Goal: Information Seeking & Learning: Learn about a topic

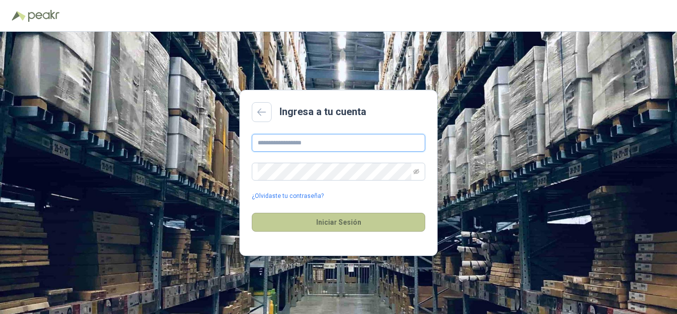
type input "**********"
click at [344, 225] on button "Iniciar Sesión" at bounding box center [339, 222] width 174 height 19
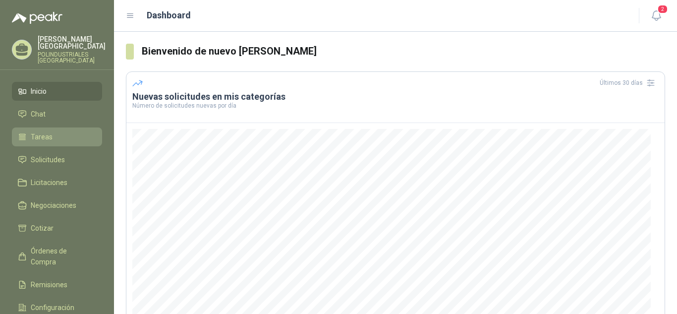
click at [64, 141] on li "Tareas" at bounding box center [57, 136] width 78 height 11
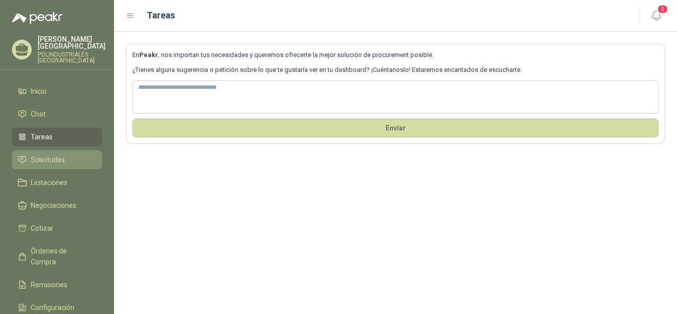
click at [85, 163] on li "Solicitudes" at bounding box center [57, 159] width 78 height 11
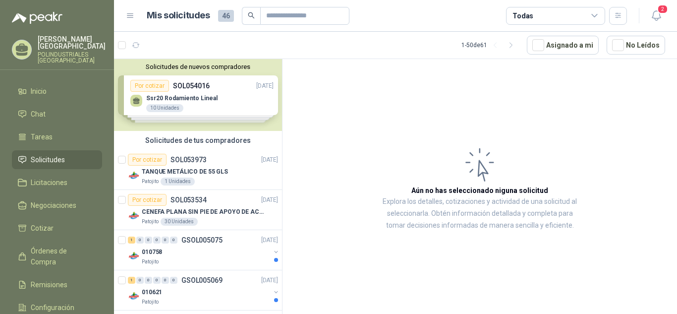
click at [237, 100] on div "Solicitudes de nuevos compradores Por cotizar SOL054016 [DATE] Ssr20 Rodamiento…" at bounding box center [198, 95] width 168 height 72
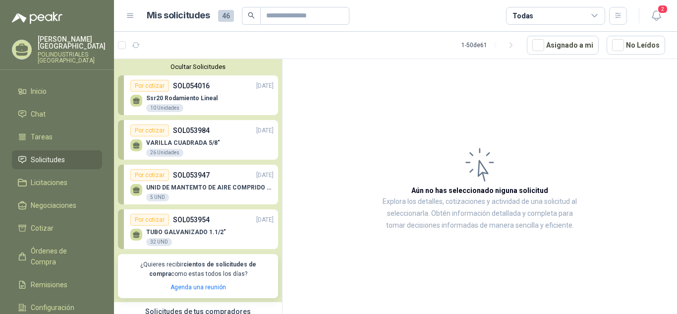
click at [214, 225] on div "Por cotizar SOL053954 [DATE]" at bounding box center [201, 220] width 143 height 12
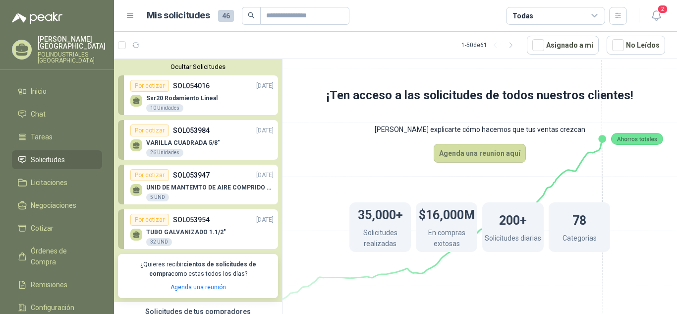
click at [218, 101] on div "Ssr20 Rodamiento Lineal 10 Unidades" at bounding box center [201, 102] width 143 height 21
click at [202, 93] on div "Ssr20 Rodamiento Lineal 10 Unidades" at bounding box center [201, 102] width 143 height 21
click at [154, 93] on div "Ssr20 Rodamiento Lineal 10 Unidades" at bounding box center [201, 102] width 143 height 21
click at [157, 104] on div "10 Unidades" at bounding box center [164, 108] width 37 height 8
click at [157, 108] on div "10 Unidades" at bounding box center [164, 108] width 37 height 8
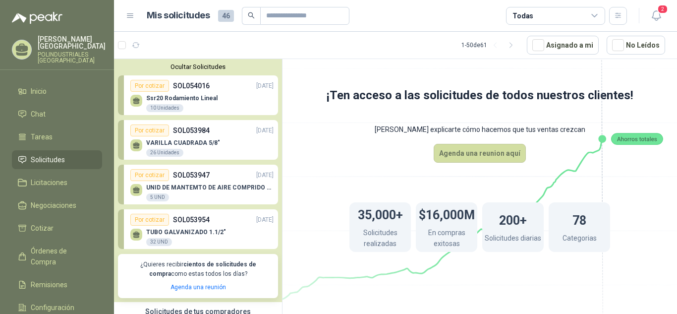
click at [135, 100] on icon at bounding box center [136, 99] width 7 height 4
drag, startPoint x: 211, startPoint y: 99, endPoint x: 189, endPoint y: 103, distance: 21.7
click at [189, 103] on div "Ssr20 Rodamiento Lineal 10 Unidades" at bounding box center [181, 104] width 71 height 18
click at [186, 148] on div "VARILLA CUADRADA 5/8" 26 Unidades" at bounding box center [183, 148] width 74 height 18
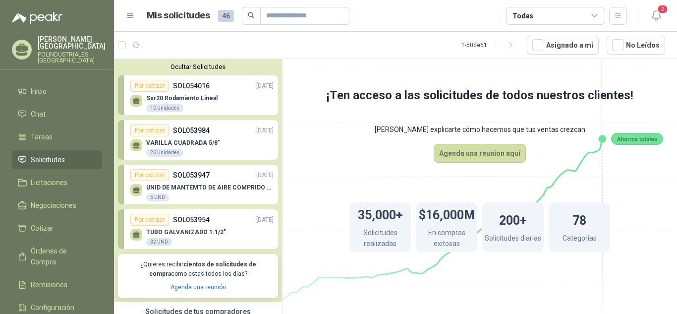
drag, startPoint x: 189, startPoint y: 196, endPoint x: 188, endPoint y: 227, distance: 30.7
click at [189, 196] on div "UNID DE MANTEMTO DE AIRE COMPRIDO 1/2 STD 150 PSI(FILTRO LUBRIC Y REGULA) 5 UND" at bounding box center [209, 193] width 127 height 18
click at [188, 228] on div "TUBO GALVANIZADO 1.1/2" 32 UND" at bounding box center [201, 236] width 143 height 21
click at [186, 90] on p "SOL054016" at bounding box center [191, 85] width 37 height 11
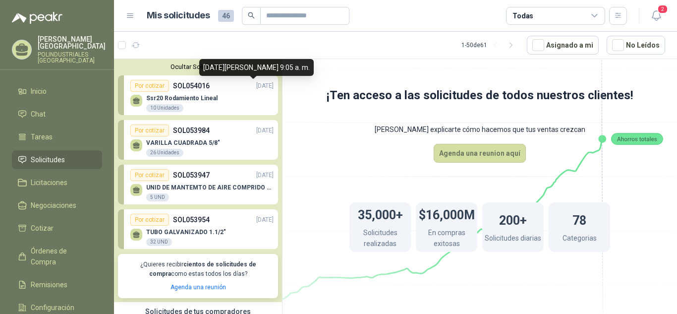
click at [256, 91] on p "[DATE]" at bounding box center [264, 85] width 17 height 9
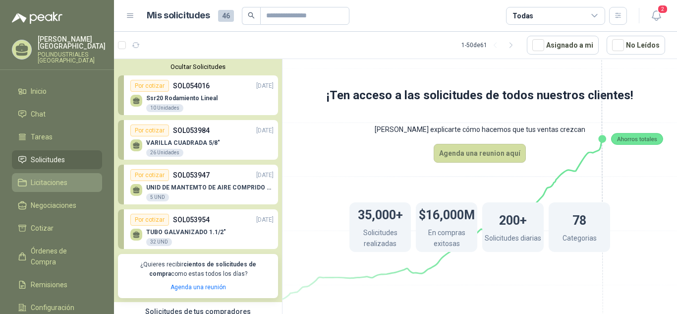
click at [74, 178] on li "Licitaciones" at bounding box center [57, 182] width 78 height 11
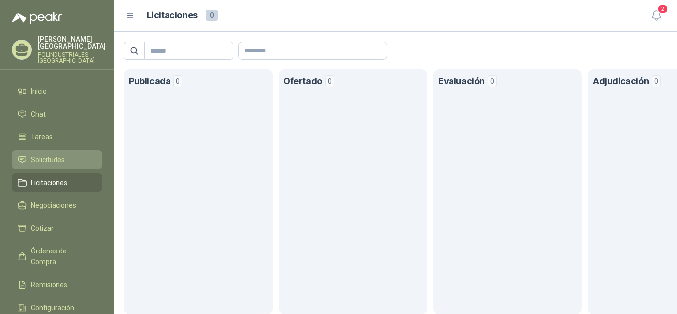
click at [66, 162] on li "Solicitudes" at bounding box center [57, 159] width 78 height 11
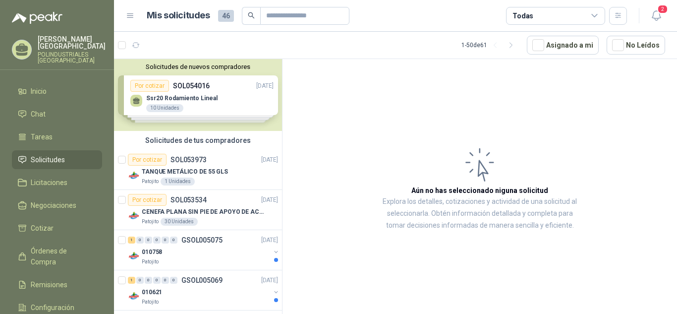
click at [237, 94] on div "Solicitudes de nuevos compradores Por cotizar SOL054016 [DATE] Ssr20 Rodamiento…" at bounding box center [198, 95] width 168 height 72
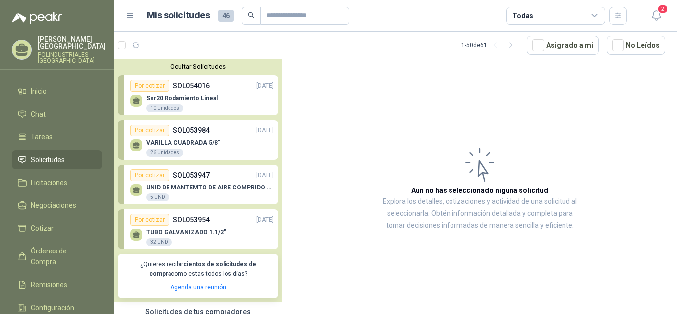
click at [173, 102] on p "Ssr20 Rodamiento Lineal" at bounding box center [181, 98] width 71 height 7
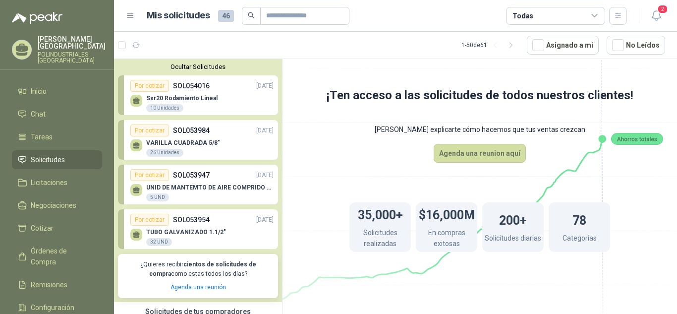
drag, startPoint x: 344, startPoint y: 151, endPoint x: 354, endPoint y: 154, distance: 10.5
drag, startPoint x: 596, startPoint y: 202, endPoint x: 597, endPoint y: 209, distance: 7.0
click at [597, 208] on div "78 Categorias" at bounding box center [579, 227] width 61 height 50
click at [210, 130] on div "Por cotizar SOL053984 [DATE]" at bounding box center [201, 130] width 143 height 12
click at [199, 174] on p "SOL053947" at bounding box center [191, 175] width 37 height 11
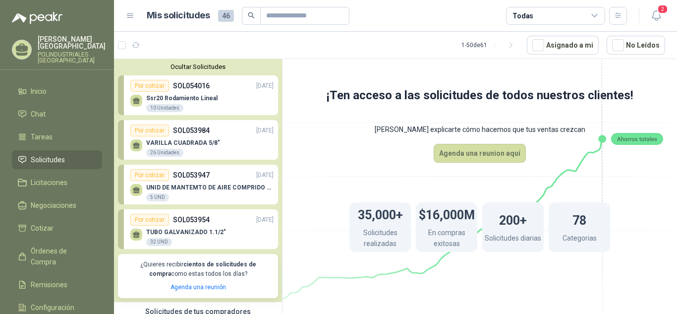
click at [150, 223] on div "Por cotizar" at bounding box center [149, 220] width 39 height 12
click at [149, 236] on div "TUBO GALVANIZADO 1.1/2" 32 UND" at bounding box center [186, 238] width 80 height 18
click at [138, 234] on icon at bounding box center [136, 233] width 7 height 4
click at [137, 103] on icon at bounding box center [136, 103] width 6 height 2
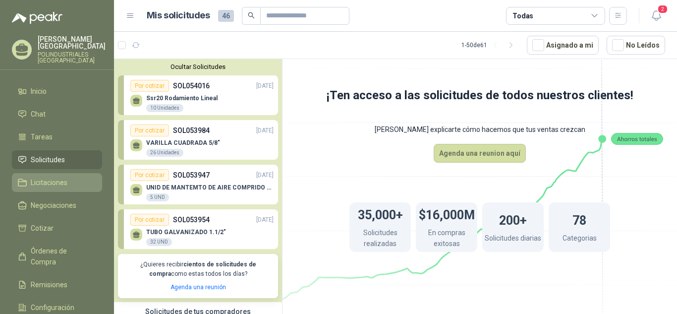
click at [63, 181] on span "Licitaciones" at bounding box center [49, 182] width 37 height 11
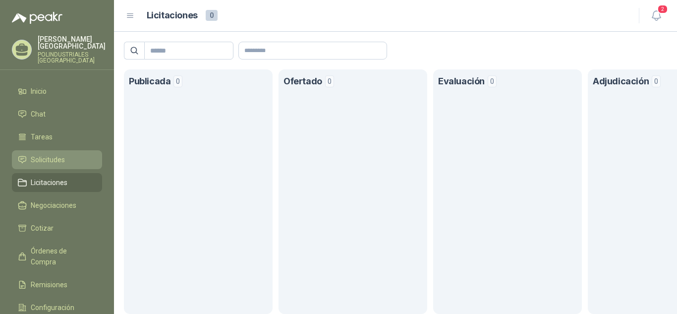
click at [68, 160] on li "Solicitudes" at bounding box center [57, 159] width 78 height 11
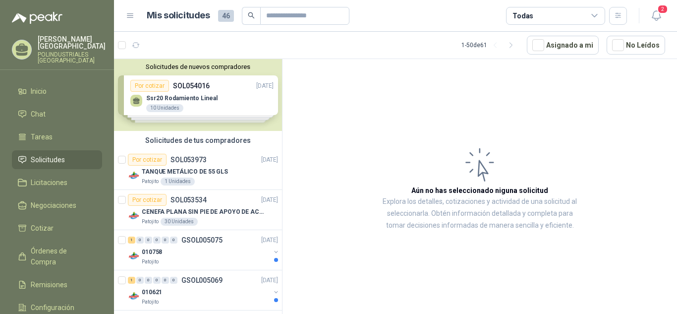
click at [236, 101] on div "Solicitudes de nuevos compradores Por cotizar SOL054016 [DATE] Ssr20 Rodamiento…" at bounding box center [198, 95] width 168 height 72
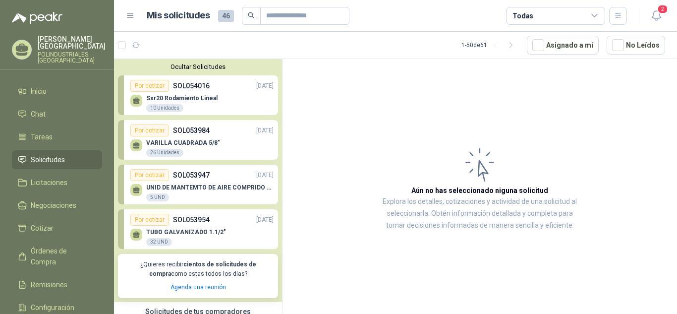
click at [161, 108] on div "10 Unidades" at bounding box center [164, 108] width 37 height 8
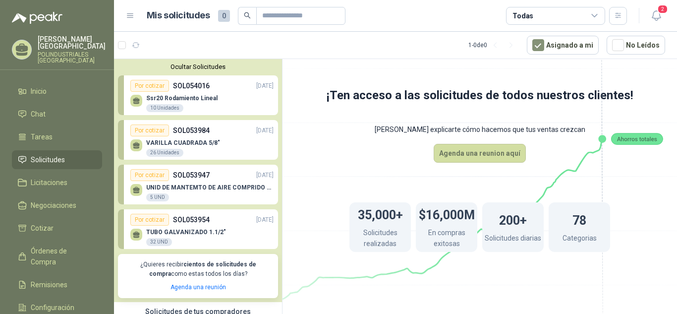
click at [213, 101] on p "Ssr20 Rodamiento Lineal" at bounding box center [181, 98] width 71 height 7
click at [151, 98] on p "Ssr20 Rodamiento Lineal" at bounding box center [181, 98] width 71 height 7
click at [138, 99] on icon at bounding box center [136, 99] width 7 height 4
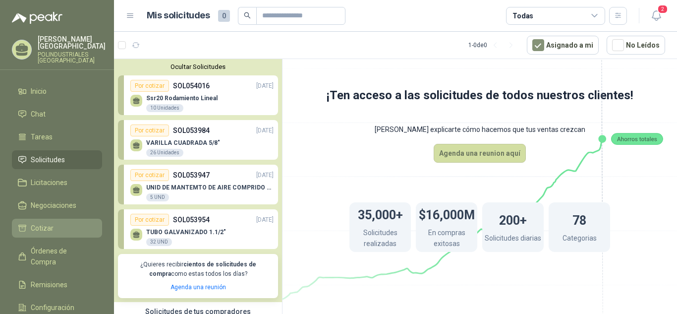
click at [32, 234] on link "Cotizar" at bounding box center [57, 228] width 90 height 19
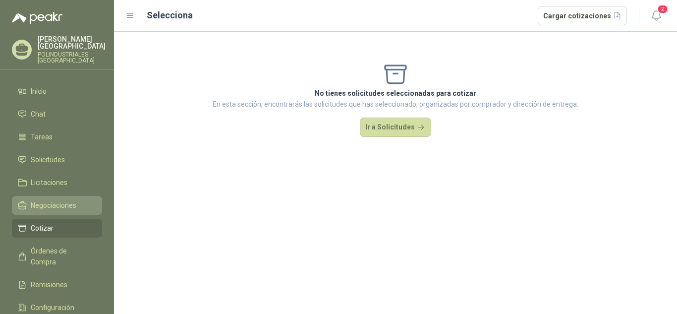
click at [42, 207] on span "Negociaciones" at bounding box center [54, 205] width 46 height 11
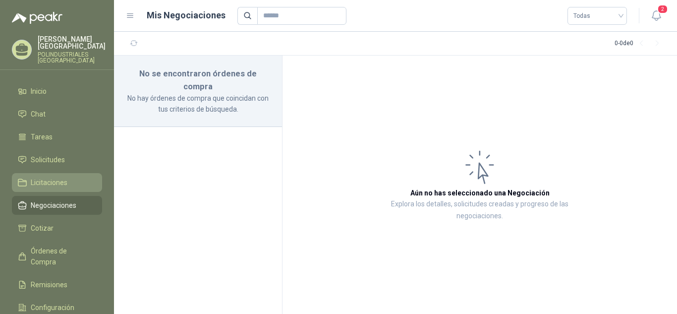
click at [49, 184] on span "Licitaciones" at bounding box center [49, 182] width 37 height 11
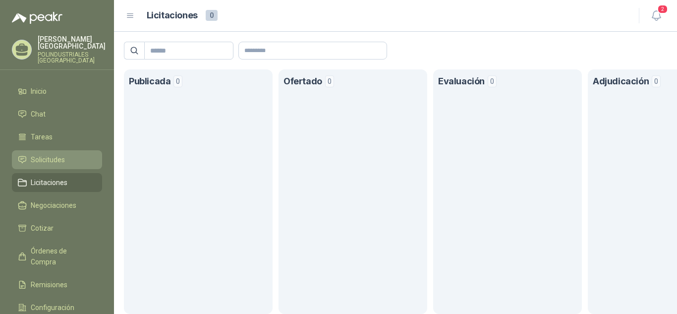
click at [67, 161] on li "Solicitudes" at bounding box center [57, 159] width 78 height 11
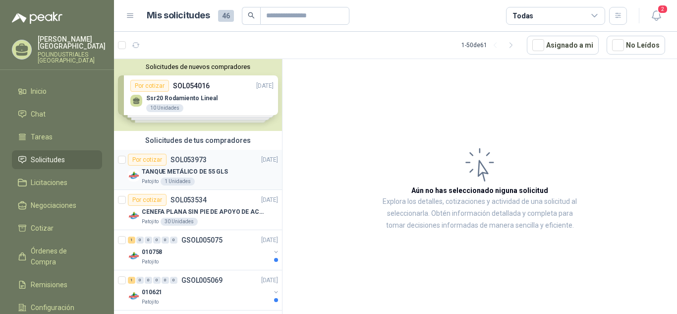
click at [249, 154] on div "Por cotizar SOL053973 [DATE]" at bounding box center [203, 160] width 150 height 12
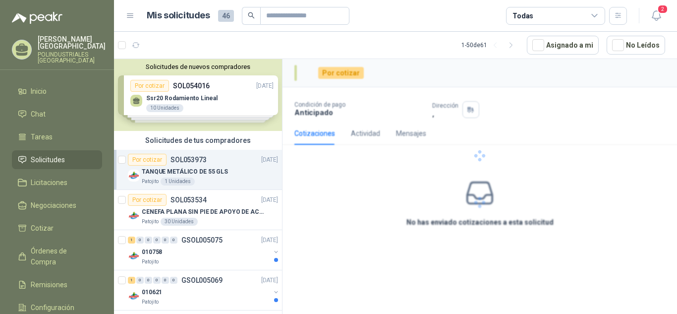
click at [213, 165] on div "Por cotizar SOL053973 [DATE]" at bounding box center [203, 160] width 150 height 12
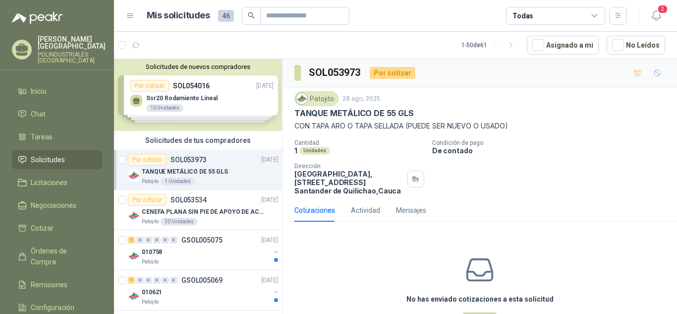
click at [223, 100] on div "Solicitudes de nuevos compradores Por cotizar SOL054016 [DATE] Ssr20 Rodamiento…" at bounding box center [198, 95] width 168 height 72
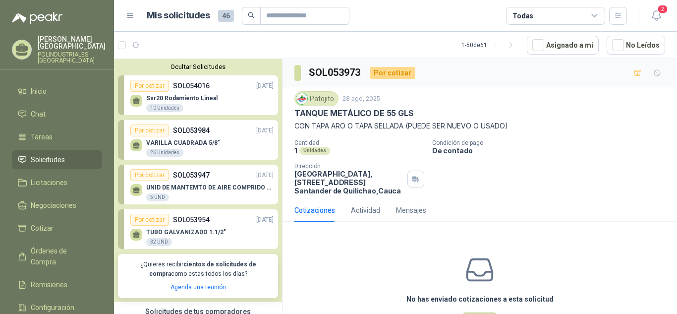
click at [215, 104] on div "Ssr20 Rodamiento Lineal 10 Unidades" at bounding box center [201, 102] width 143 height 21
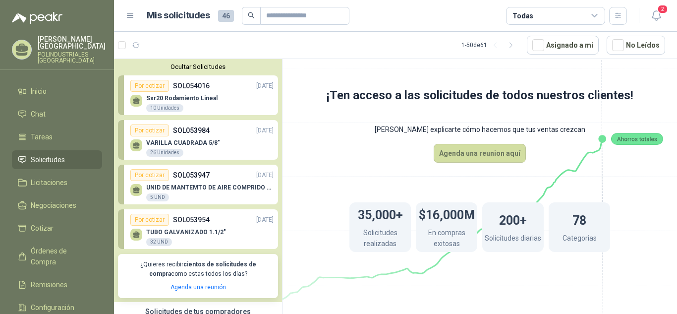
click at [168, 107] on div "10 Unidades" at bounding box center [164, 108] width 37 height 8
drag, startPoint x: 168, startPoint y: 107, endPoint x: 146, endPoint y: 107, distance: 21.3
click at [146, 107] on div "10 Unidades" at bounding box center [164, 108] width 37 height 8
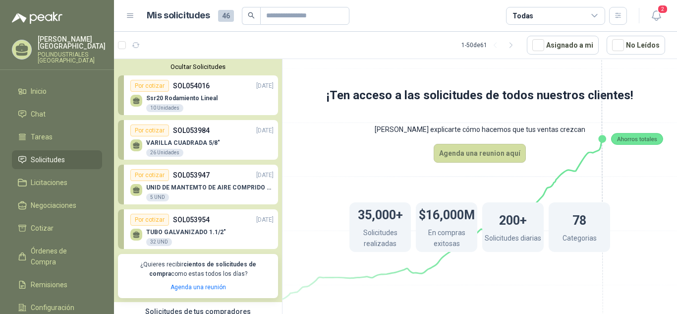
click at [146, 107] on div "10 Unidades" at bounding box center [164, 108] width 37 height 8
click at [152, 87] on div "Por cotizar" at bounding box center [149, 86] width 39 height 12
click at [183, 78] on link "Por cotizar SOL054016 [DATE] Ssr20 Rodamiento Lineal 10 Unidades" at bounding box center [198, 95] width 160 height 40
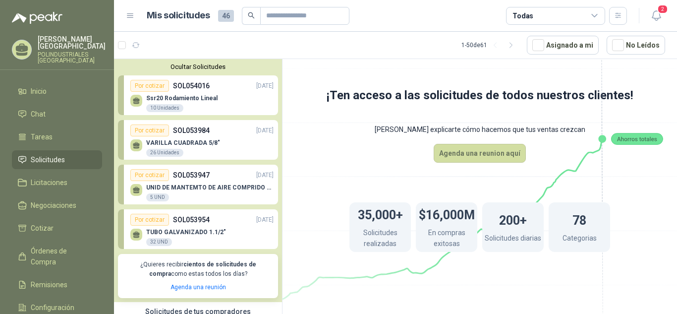
click at [167, 129] on div "Por cotizar" at bounding box center [149, 130] width 39 height 12
click at [72, 185] on li "Licitaciones" at bounding box center [57, 182] width 78 height 11
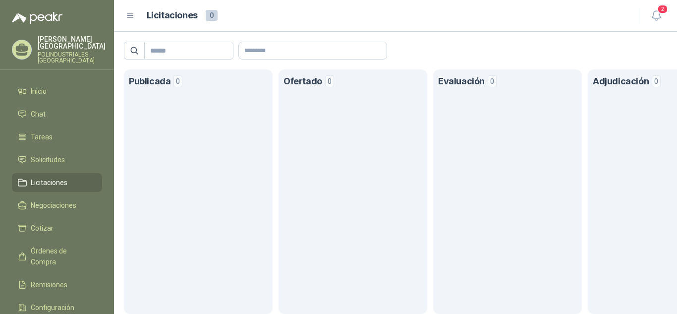
click at [182, 120] on section "Publicada 0" at bounding box center [198, 191] width 149 height 244
click at [40, 205] on span "Negociaciones" at bounding box center [54, 205] width 46 height 11
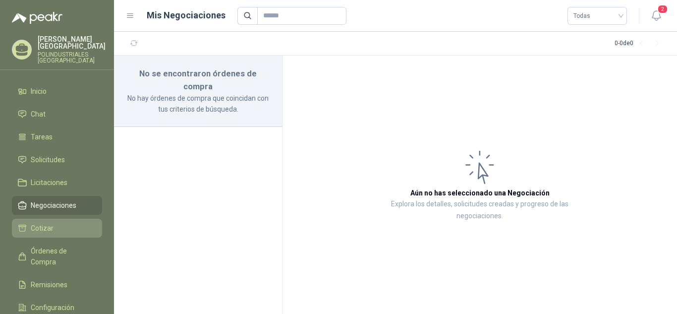
click at [59, 235] on link "Cotizar" at bounding box center [57, 228] width 90 height 19
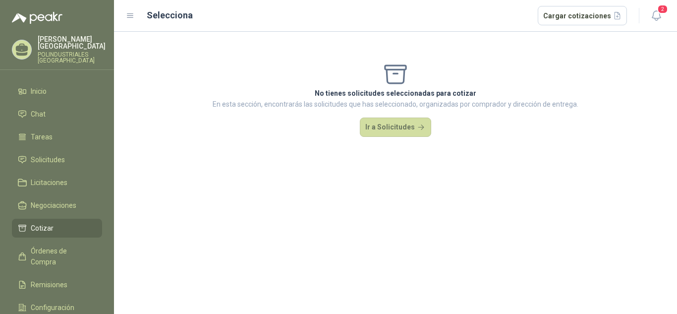
click at [389, 111] on div "No tienes solicitudes seleccionadas para cotizar En esta sección, encontrarás l…" at bounding box center [395, 99] width 563 height 135
click at [388, 120] on button "Ir a Solicitudes" at bounding box center [395, 127] width 71 height 20
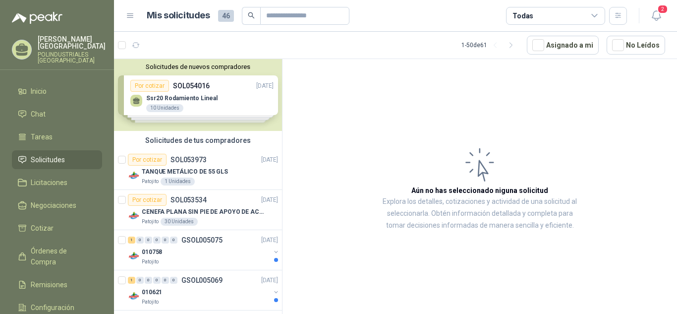
click at [219, 109] on div "Solicitudes de nuevos compradores Por cotizar SOL054016 [DATE] Ssr20 Rodamiento…" at bounding box center [198, 95] width 168 height 72
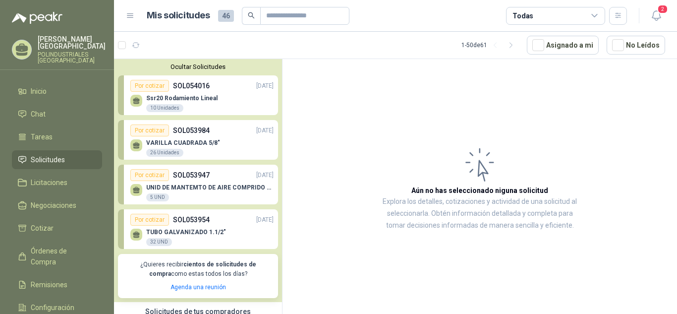
click at [131, 99] on div at bounding box center [136, 101] width 12 height 12
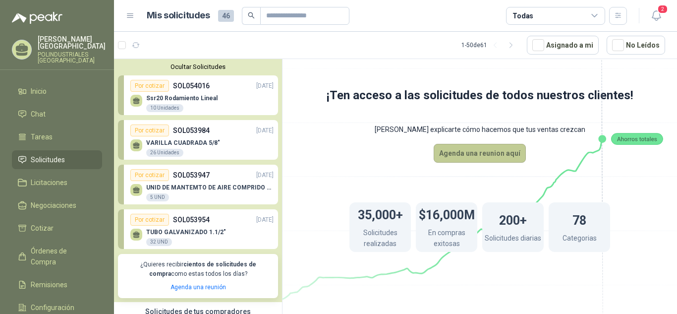
click at [474, 153] on button "Agenda una reunion aquí" at bounding box center [480, 153] width 92 height 19
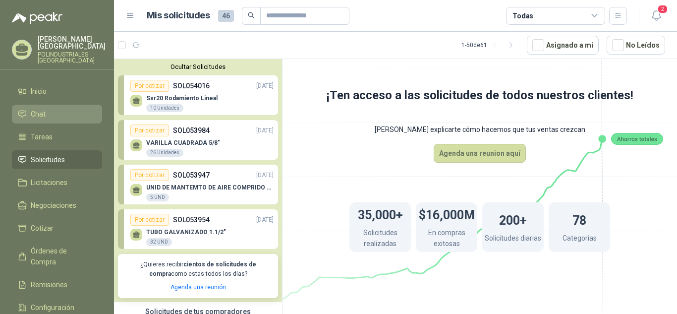
click at [66, 112] on li "Chat" at bounding box center [57, 114] width 78 height 11
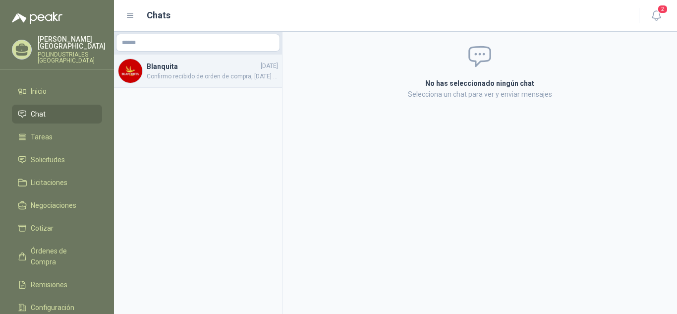
click at [204, 67] on h4 "Blanquita" at bounding box center [203, 66] width 112 height 11
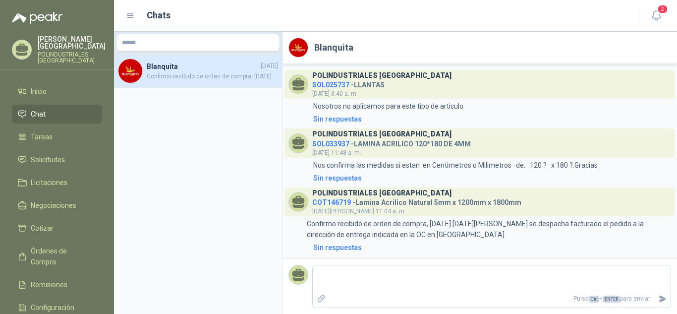
scroll to position [0, 0]
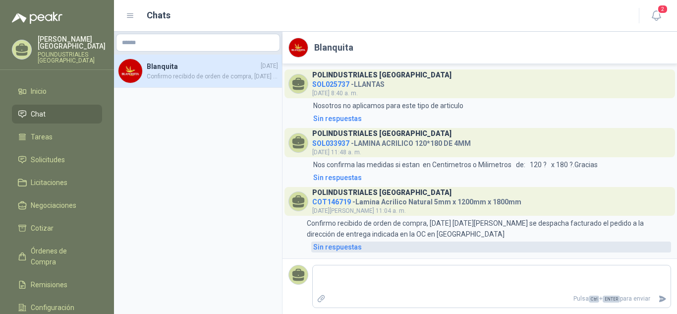
click at [496, 248] on link "Sin respuestas" at bounding box center [491, 246] width 360 height 11
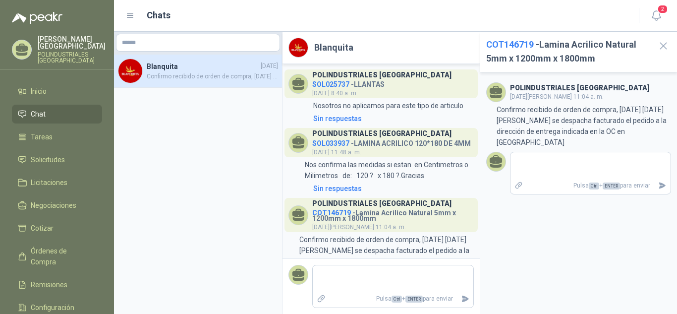
scroll to position [34, 0]
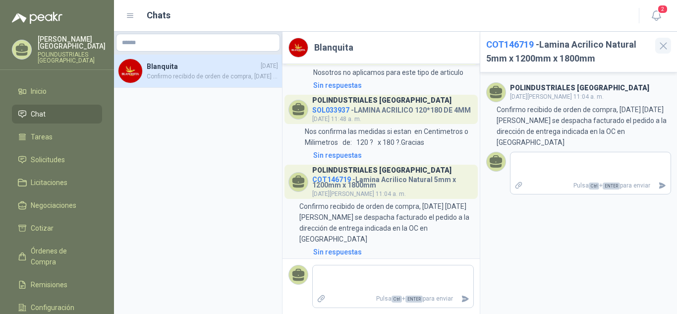
click at [670, 51] on button "button" at bounding box center [663, 46] width 16 height 16
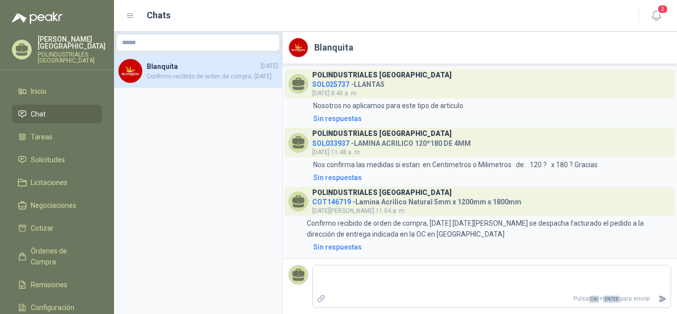
scroll to position [0, 0]
click at [73, 143] on link "Tareas" at bounding box center [57, 136] width 90 height 19
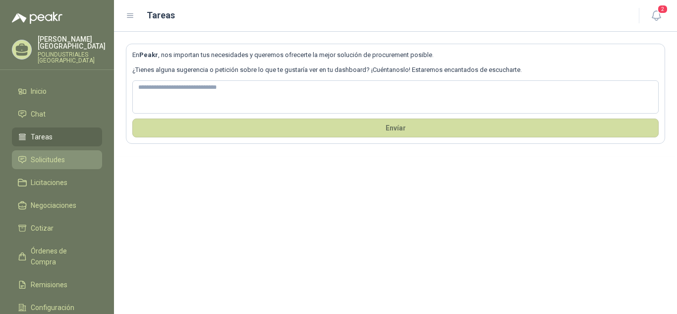
click at [84, 153] on link "Solicitudes" at bounding box center [57, 159] width 90 height 19
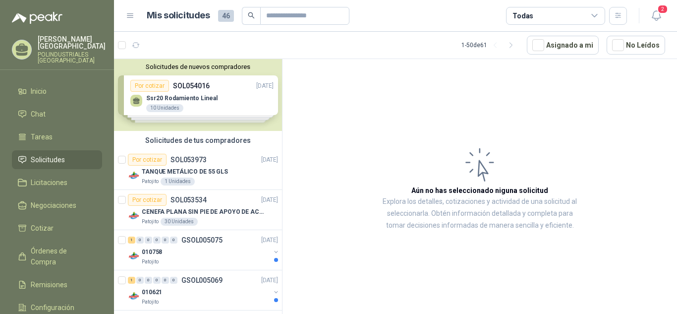
click at [197, 94] on div "Solicitudes de nuevos compradores Por cotizar SOL054016 [DATE] Ssr20 Rodamiento…" at bounding box center [198, 95] width 168 height 72
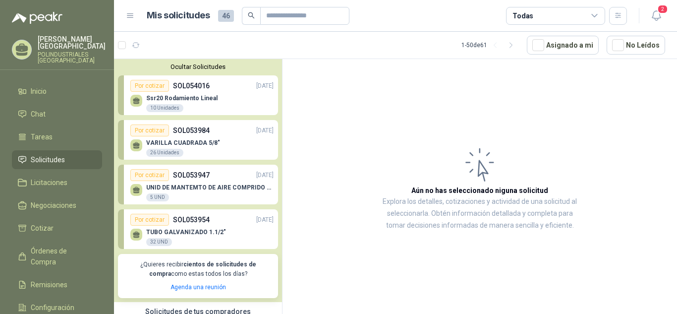
click at [161, 116] on div "Ocultar Solicitudes Por cotizar SOL054016 [DATE] Ssr20 Rodamiento Lineal 10 Uni…" at bounding box center [198, 180] width 168 height 243
click at [134, 99] on icon at bounding box center [136, 101] width 8 height 8
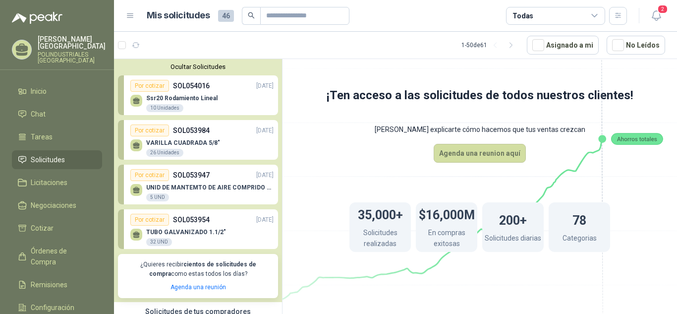
click at [124, 101] on link "Por cotizar SOL054016 [DATE] Ssr20 Rodamiento Lineal 10 Unidades" at bounding box center [198, 95] width 160 height 40
click at [120, 101] on link "Por cotizar SOL054016 [DATE] Ssr20 Rodamiento Lineal 10 Unidades" at bounding box center [198, 95] width 160 height 40
click at [120, 40] on div at bounding box center [131, 45] width 26 height 16
click at [225, 94] on div "Ssr20 Rodamiento Lineal 10 Unidades" at bounding box center [201, 102] width 143 height 21
click at [164, 102] on div "Ssr20 Rodamiento Lineal 10 Unidades" at bounding box center [181, 104] width 71 height 18
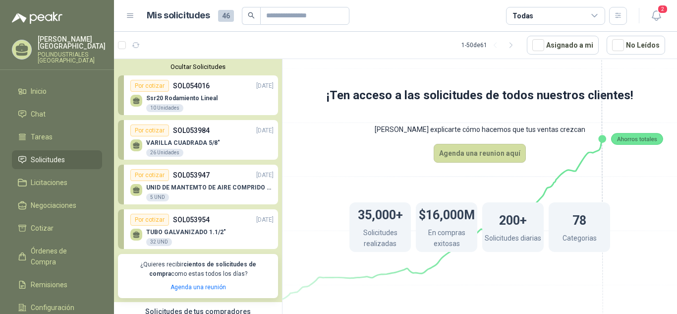
click at [164, 102] on div "Ssr20 Rodamiento Lineal 10 Unidades" at bounding box center [181, 104] width 71 height 18
click at [147, 85] on div "Por cotizar" at bounding box center [149, 86] width 39 height 12
click at [42, 191] on link "Licitaciones" at bounding box center [57, 182] width 90 height 19
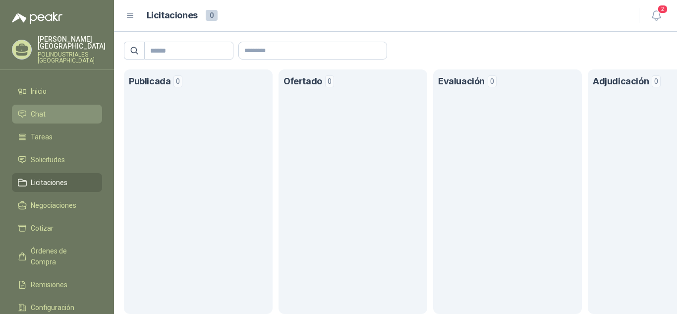
click at [74, 118] on li "Chat" at bounding box center [57, 114] width 78 height 11
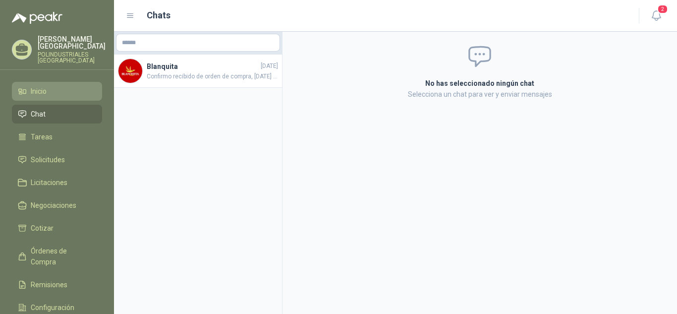
click at [78, 95] on li "Inicio" at bounding box center [57, 91] width 78 height 11
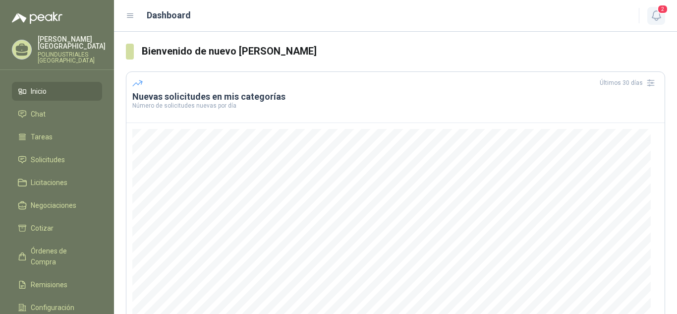
click at [658, 8] on span "2" at bounding box center [662, 8] width 11 height 9
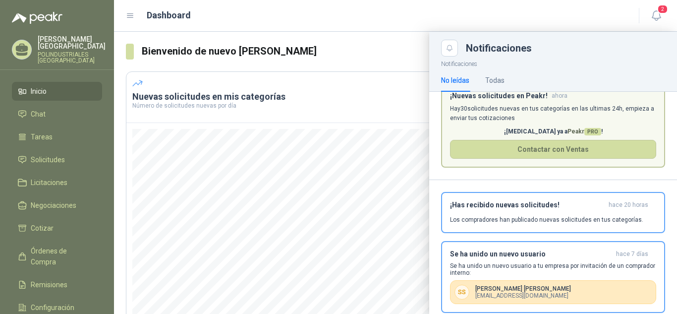
scroll to position [40, 0]
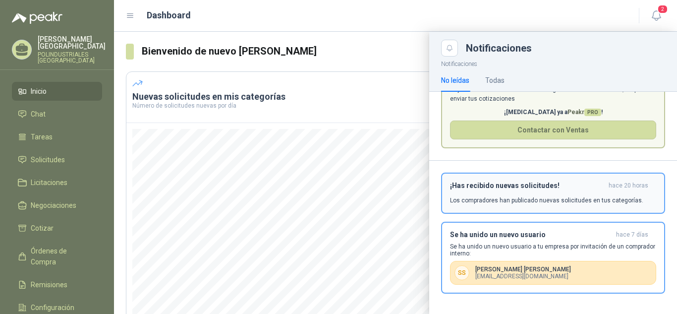
click at [485, 205] on p "Los compradores han publicado nuevas solicitudes en tus categorías." at bounding box center [546, 200] width 193 height 9
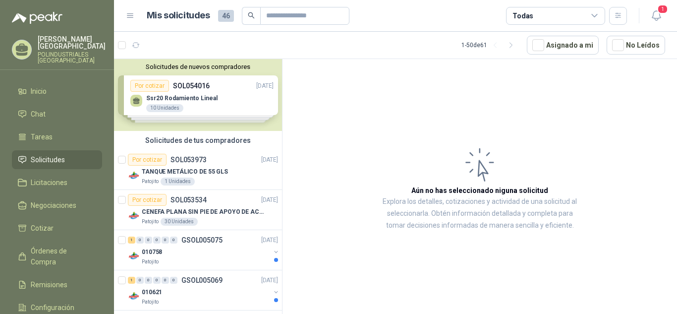
click at [241, 116] on div "Solicitudes de nuevos compradores Por cotizar SOL054016 [DATE] Ssr20 Rodamiento…" at bounding box center [198, 95] width 168 height 72
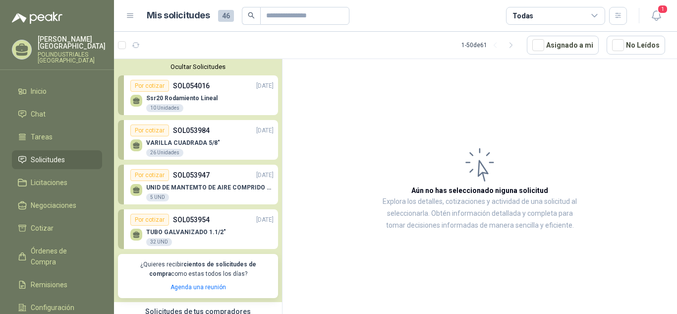
click at [214, 105] on div "Ssr20 Rodamiento Lineal 10 Unidades" at bounding box center [201, 102] width 143 height 21
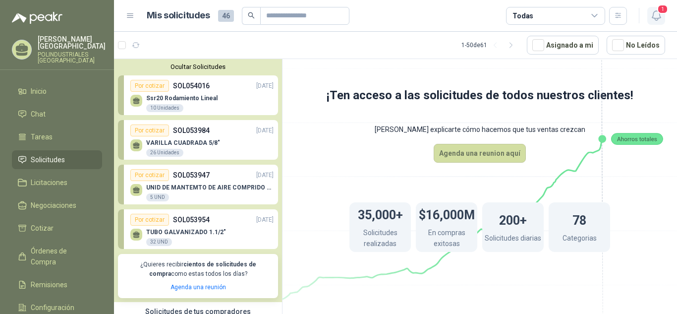
click at [658, 20] on icon "button" at bounding box center [656, 15] width 12 height 12
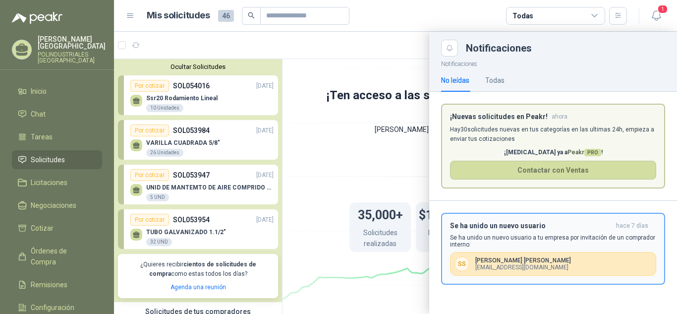
click at [609, 233] on div "Se ha unido un nuevo usuario [DATE] Se ha unido un nuevo usuario a tu empresa p…" at bounding box center [553, 249] width 206 height 54
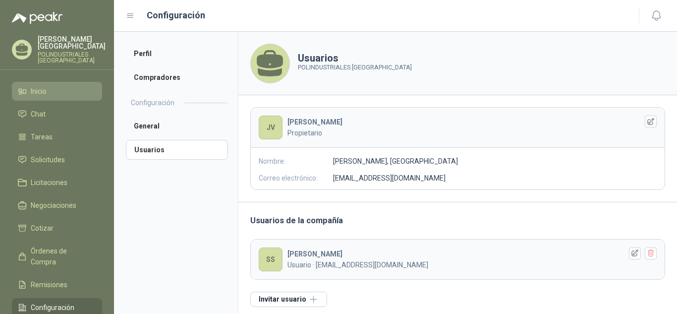
click at [57, 87] on li "Inicio" at bounding box center [57, 91] width 78 height 11
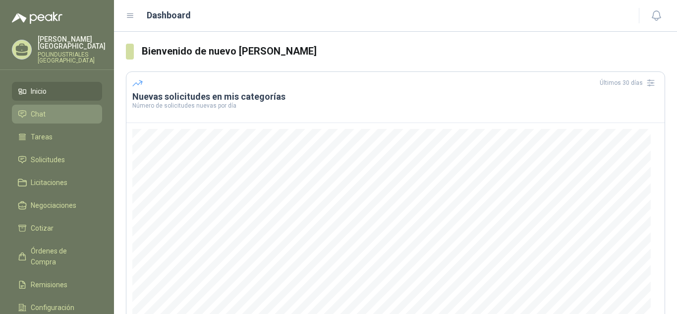
click at [51, 116] on li "Chat" at bounding box center [57, 114] width 78 height 11
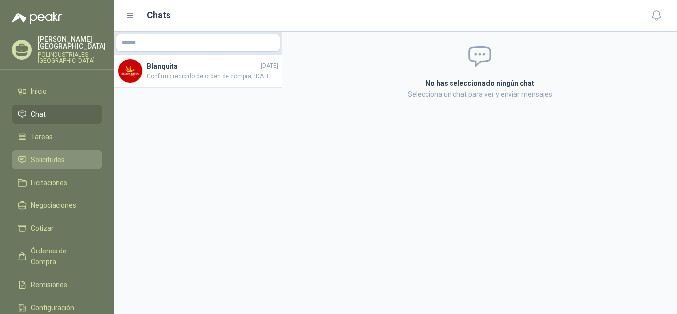
click at [66, 155] on li "Solicitudes" at bounding box center [57, 159] width 78 height 11
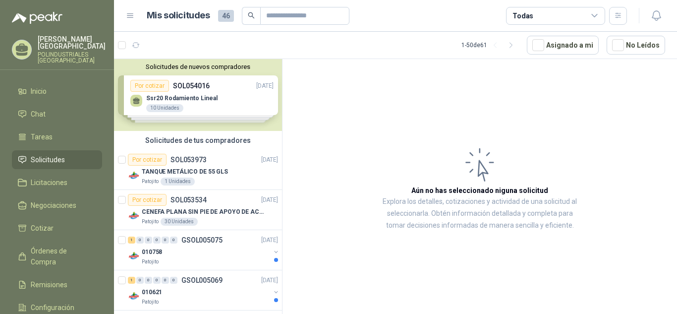
click at [220, 89] on div "Solicitudes de nuevos compradores Por cotizar SOL054016 [DATE] Ssr20 Rodamiento…" at bounding box center [198, 95] width 168 height 72
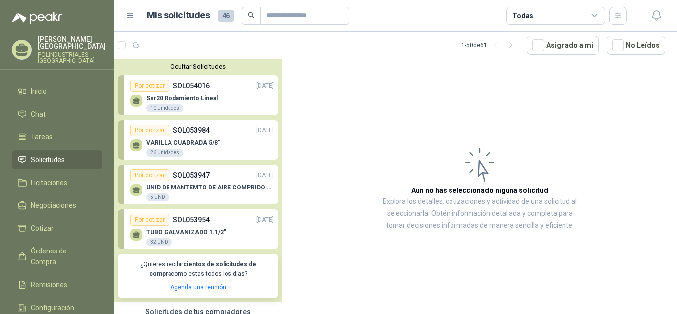
click at [220, 94] on div "Ssr20 Rodamiento Lineal 10 Unidades" at bounding box center [201, 102] width 143 height 21
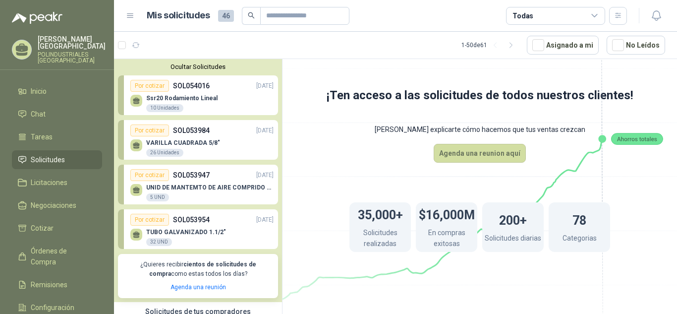
click at [220, 94] on div "Ssr20 Rodamiento Lineal 10 Unidades" at bounding box center [201, 102] width 143 height 21
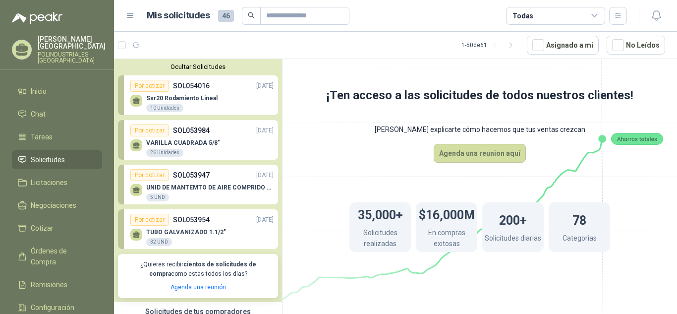
click at [220, 94] on div "Ssr20 Rodamiento Lineal 10 Unidades" at bounding box center [201, 102] width 143 height 21
click at [182, 89] on p "SOL054016" at bounding box center [191, 85] width 37 height 11
click at [147, 90] on div "Por cotizar" at bounding box center [149, 86] width 39 height 12
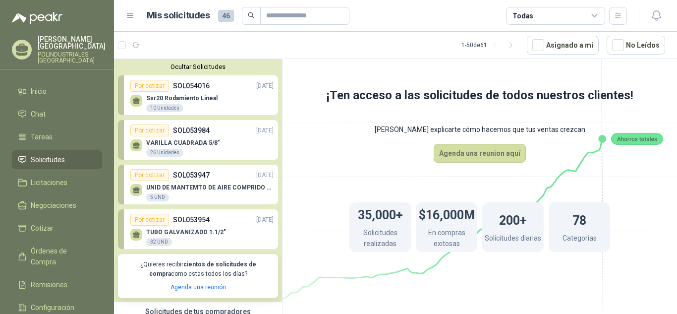
click at [151, 104] on div "10 Unidades" at bounding box center [164, 108] width 37 height 8
drag, startPoint x: 151, startPoint y: 104, endPoint x: 146, endPoint y: 107, distance: 6.0
click at [146, 107] on div "Ssr20 Rodamiento Lineal 10 Unidades" at bounding box center [201, 102] width 143 height 21
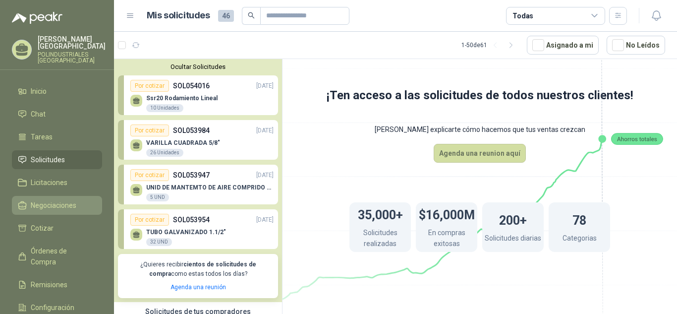
click at [77, 206] on li "Negociaciones" at bounding box center [57, 205] width 78 height 11
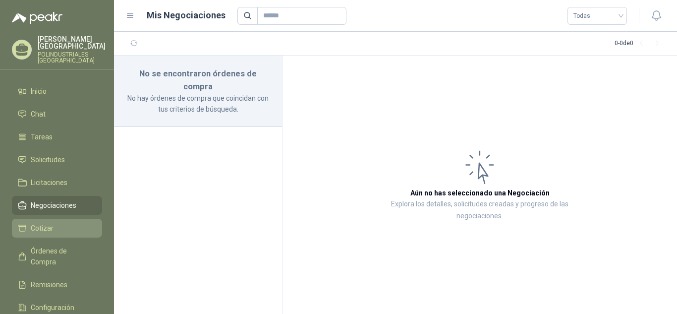
click at [78, 233] on li "Cotizar" at bounding box center [57, 228] width 78 height 11
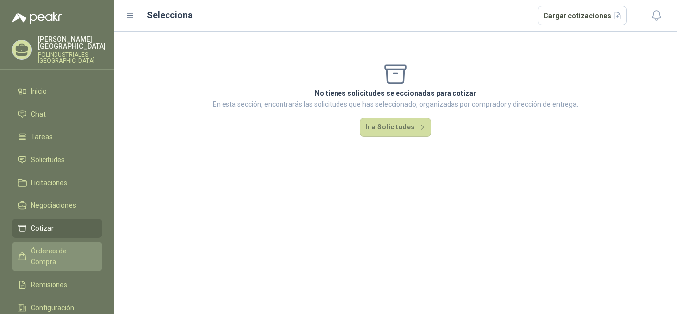
click at [75, 249] on span "Órdenes de Compra" at bounding box center [62, 256] width 62 height 22
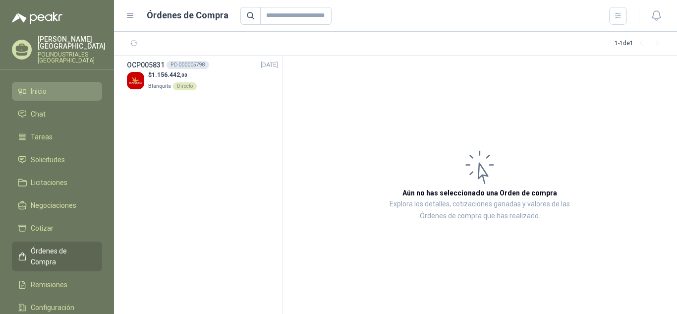
click at [86, 89] on li "Inicio" at bounding box center [57, 91] width 78 height 11
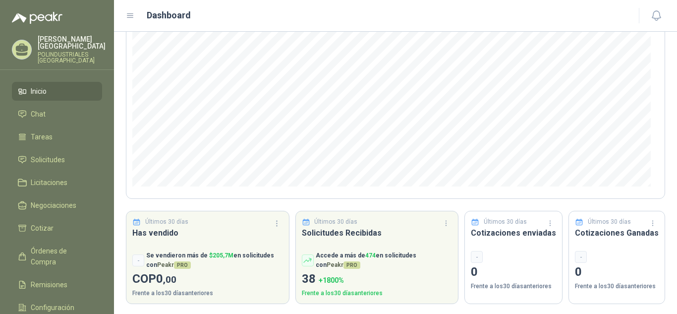
scroll to position [133, 0]
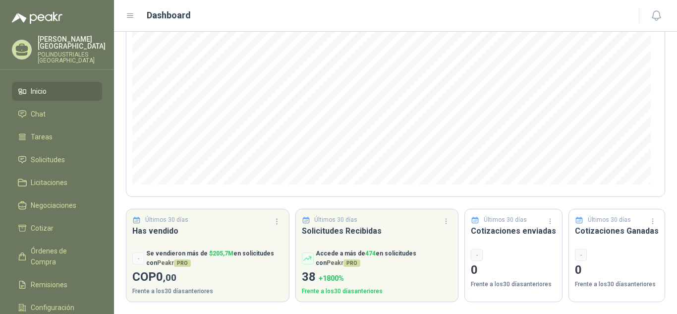
click at [67, 97] on link "Inicio" at bounding box center [57, 91] width 90 height 19
click at [66, 118] on li "Chat" at bounding box center [57, 114] width 78 height 11
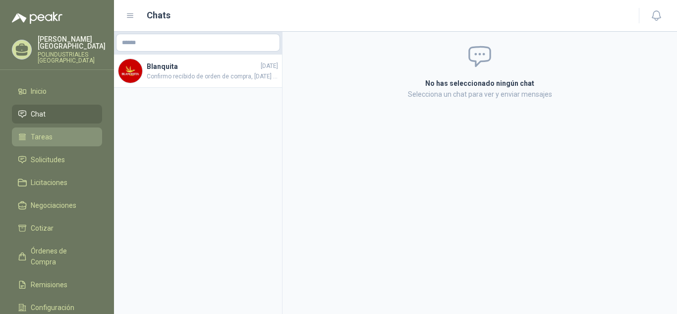
click at [69, 137] on li "Tareas" at bounding box center [57, 136] width 78 height 11
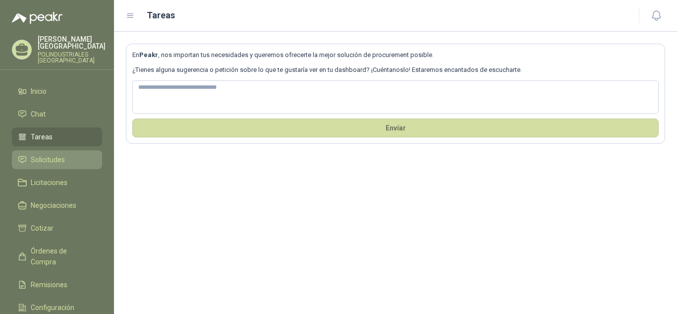
click at [69, 169] on link "Solicitudes" at bounding box center [57, 159] width 90 height 19
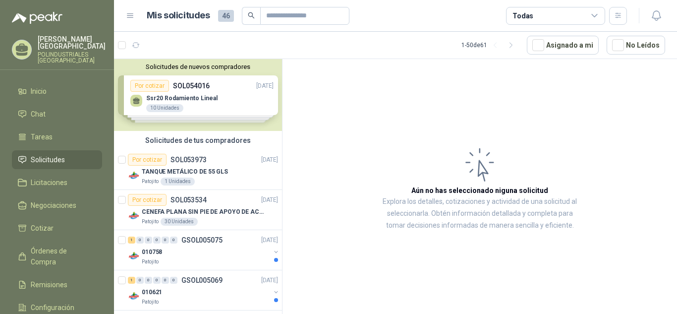
click at [206, 89] on div "Solicitudes de nuevos compradores Por cotizar SOL054016 [DATE] Ssr20 Rodamiento…" at bounding box center [198, 95] width 168 height 72
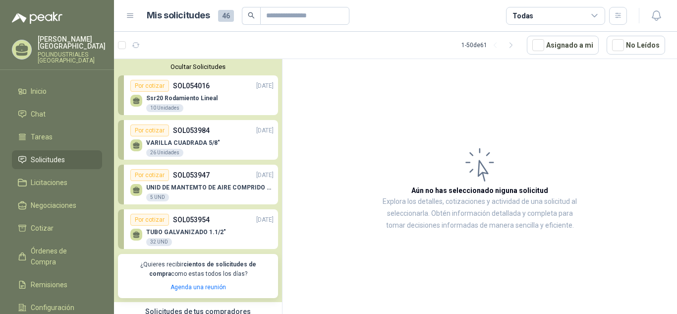
click at [198, 130] on p "SOL053984" at bounding box center [191, 130] width 37 height 11
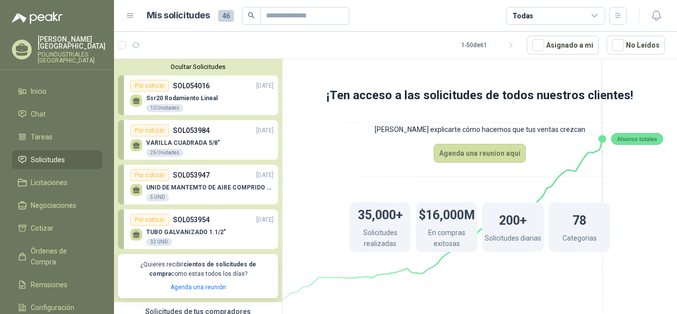
click at [168, 146] on p "VARILLA CUADRADA 5/8"" at bounding box center [183, 142] width 74 height 7
click at [147, 186] on p "UNID DE MANTEMTO DE AIRE COMPRIDO 1/2 STD 150 PSI(FILTRO LUBRIC Y REGULA)" at bounding box center [209, 187] width 127 height 7
click at [167, 233] on p "TUBO GALVANIZADO 1.1/2"" at bounding box center [186, 232] width 80 height 7
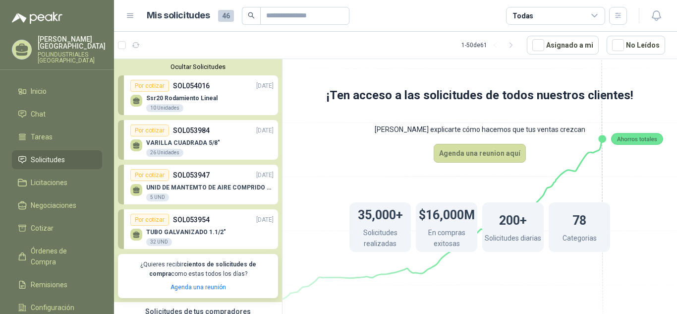
click at [174, 86] on p "SOL054016" at bounding box center [191, 85] width 37 height 11
click at [153, 85] on div "Por cotizar" at bounding box center [149, 86] width 39 height 12
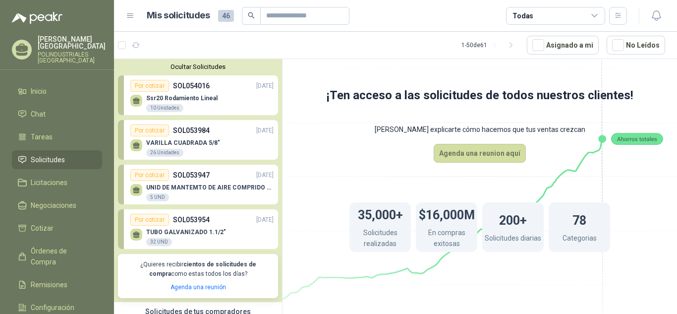
click at [153, 85] on div "Por cotizar" at bounding box center [149, 86] width 39 height 12
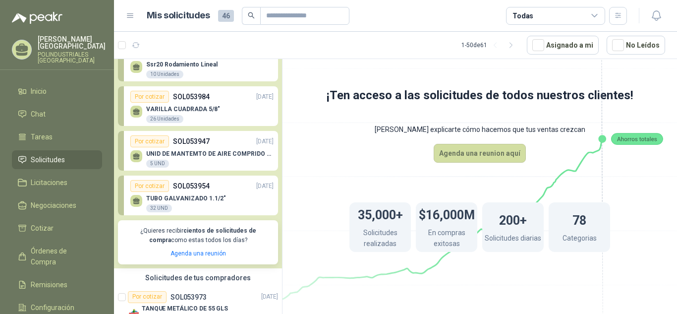
scroll to position [50, 0]
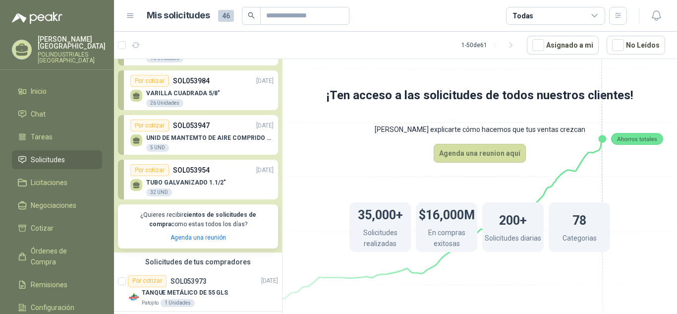
click at [213, 122] on div "Por cotizar SOL053947 [DATE]" at bounding box center [201, 125] width 143 height 12
click at [217, 168] on div "Por cotizar SOL053954 [DATE]" at bounding box center [201, 170] width 143 height 12
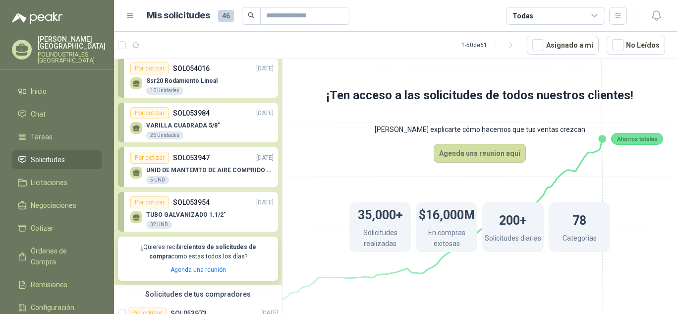
scroll to position [0, 0]
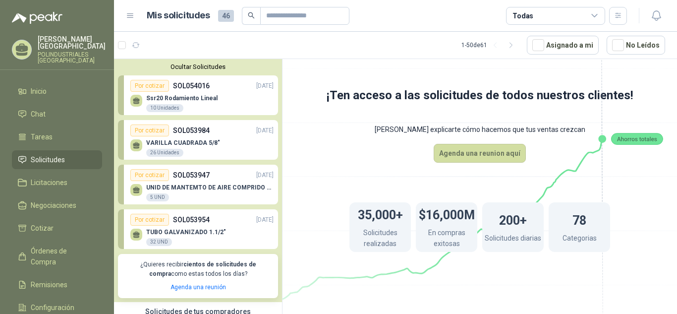
click at [179, 110] on div "10 Unidades" at bounding box center [164, 108] width 37 height 8
click at [116, 96] on div "Ocultar Solicitudes Por cotizar SOL054016 [DATE] Ssr20 Rodamiento Lineal 10 Uni…" at bounding box center [198, 180] width 168 height 243
click at [122, 98] on div "Ocultar Solicitudes Por cotizar SOL054016 [DATE] Ssr20 Rodamiento Lineal 10 Uni…" at bounding box center [198, 180] width 168 height 243
click at [122, 98] on link "Por cotizar SOL054016 [DATE] Ssr20 Rodamiento Lineal 10 Unidades" at bounding box center [198, 95] width 160 height 40
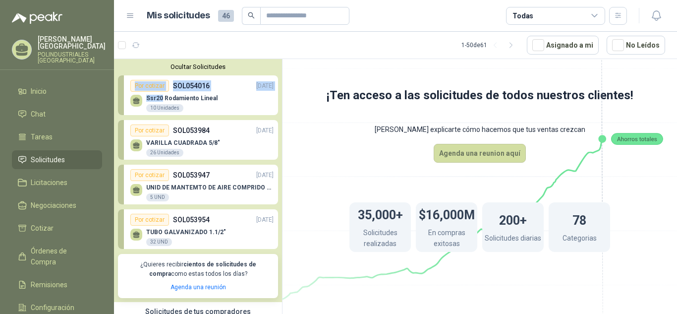
click at [121, 74] on div "Ocultar Solicitudes Por cotizar SOL054016 [DATE] Ssr20 Rodamiento Lineal 10 Uni…" at bounding box center [198, 180] width 168 height 243
